Goal: Navigation & Orientation: Understand site structure

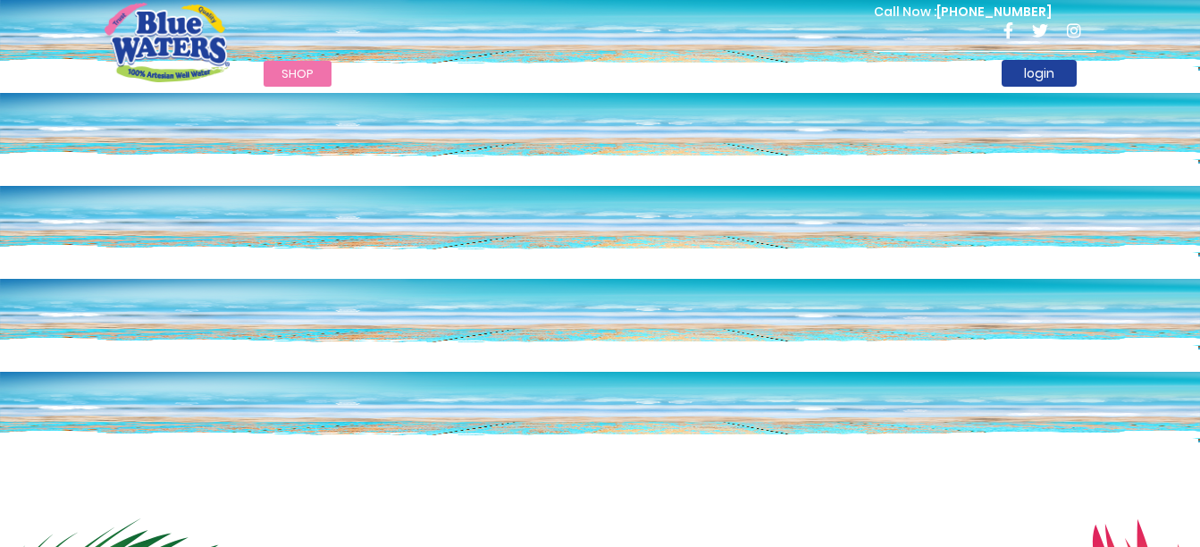
click at [300, 69] on span "Shop" at bounding box center [297, 73] width 32 height 17
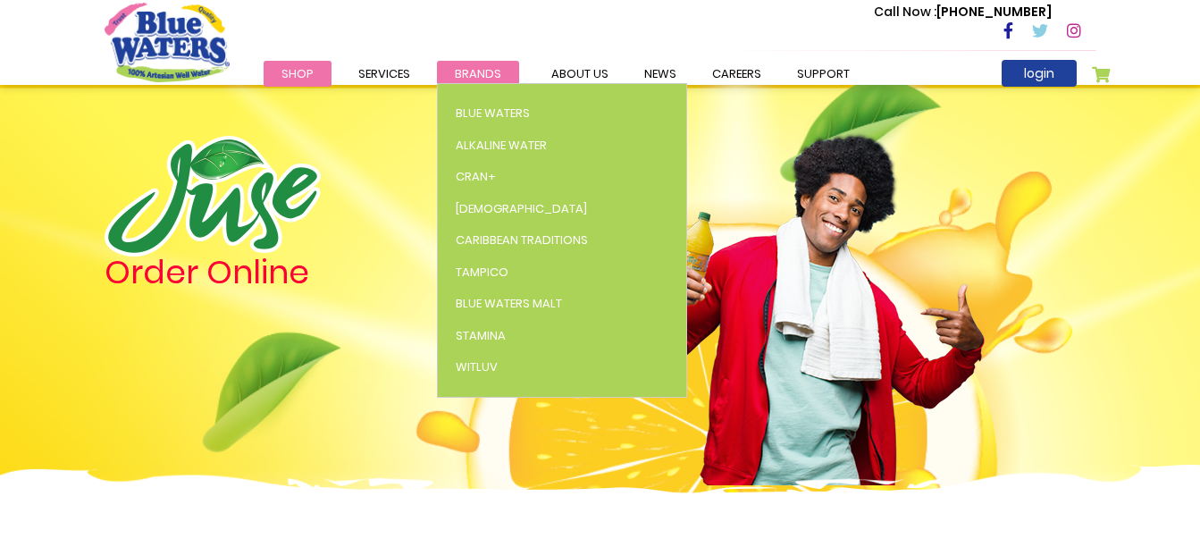
click at [471, 65] on span "Brands" at bounding box center [478, 73] width 46 height 17
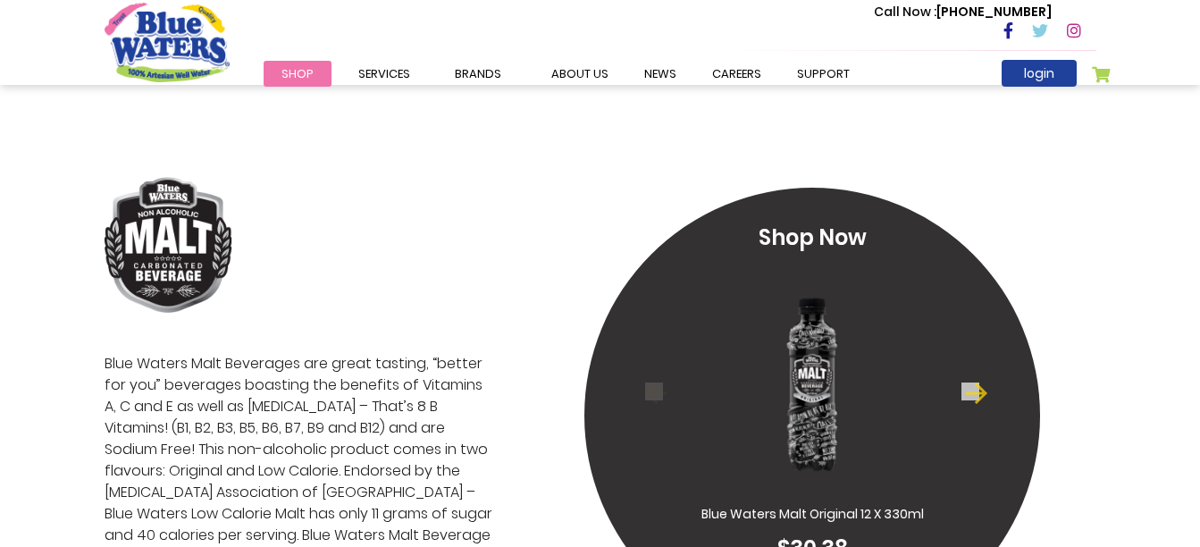
scroll to position [4082, 0]
